Goal: Find specific page/section: Find specific page/section

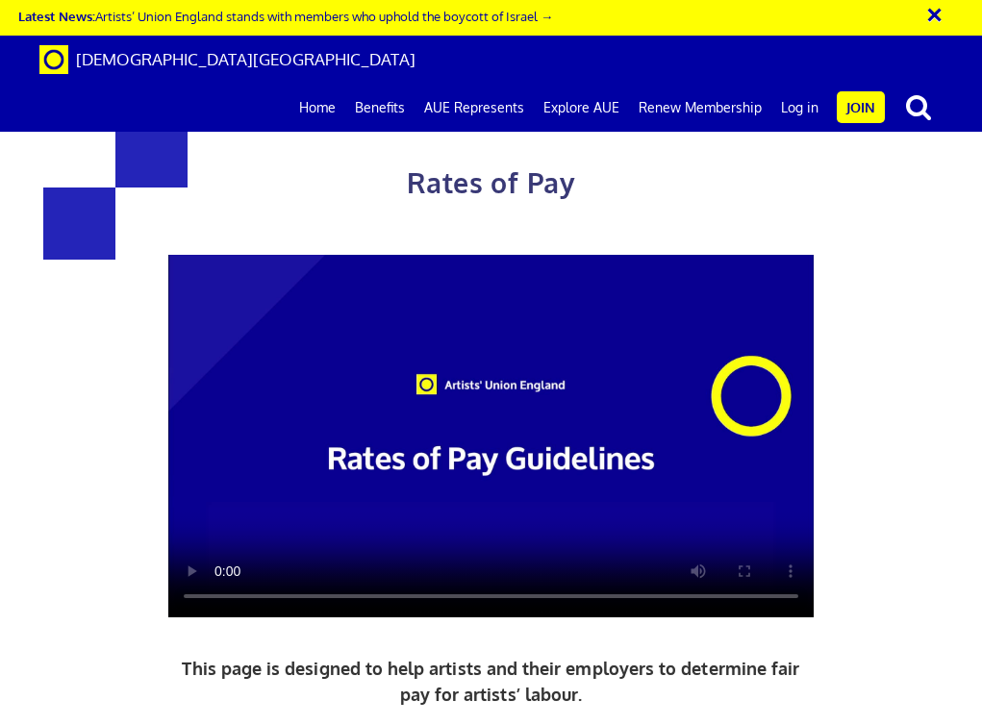
scroll to position [1751, 0]
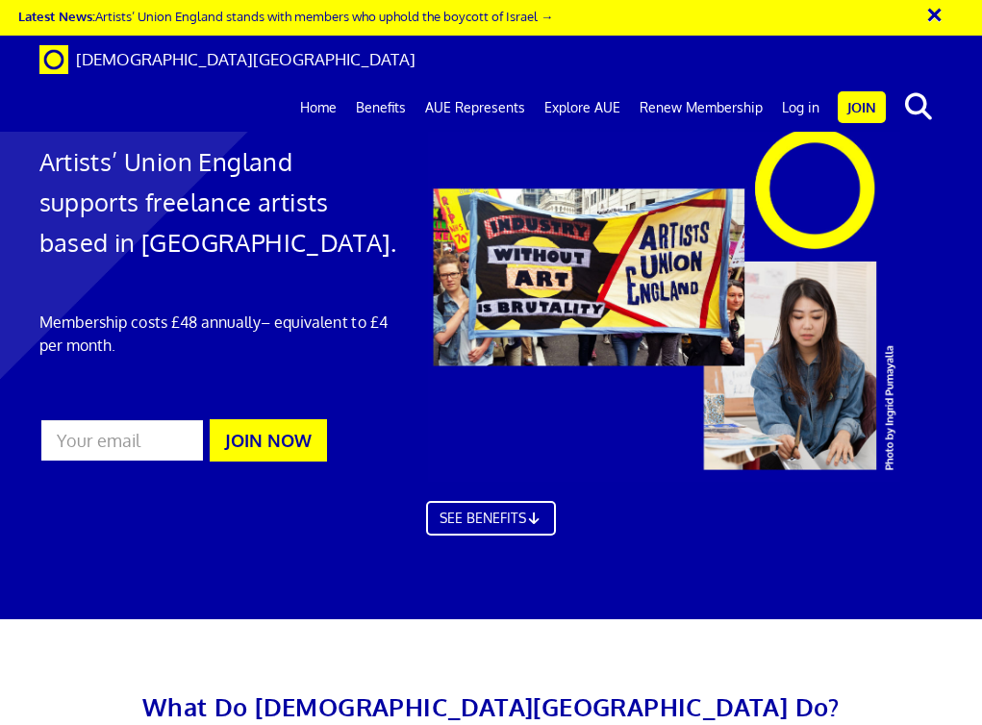
scroll to position [2543, 0]
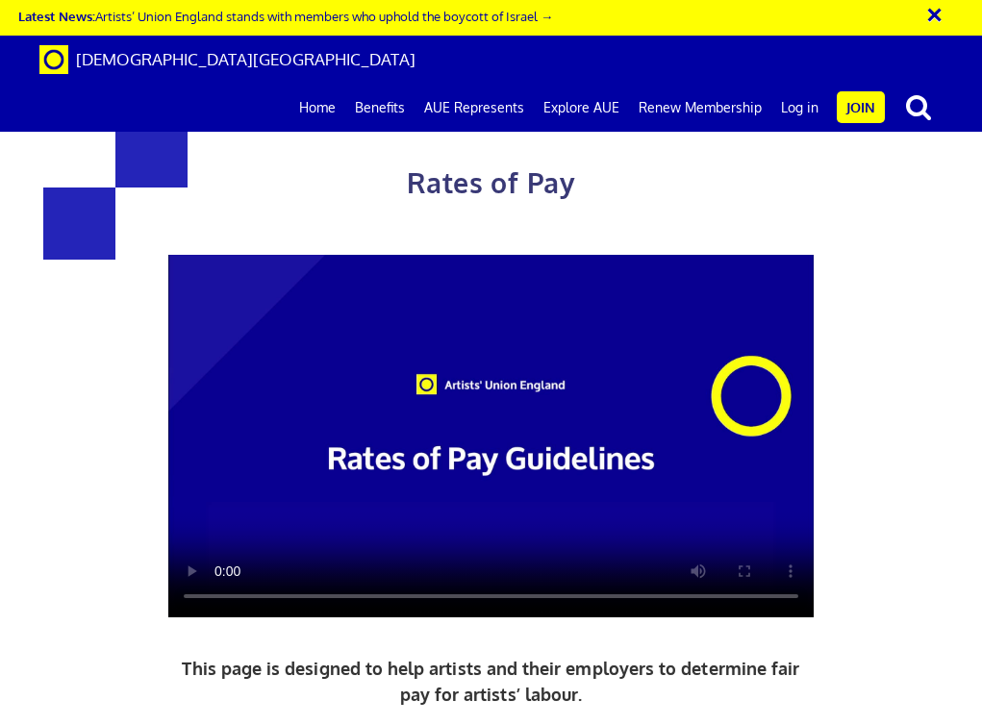
scroll to position [684, 0]
